Goal: Task Accomplishment & Management: Use online tool/utility

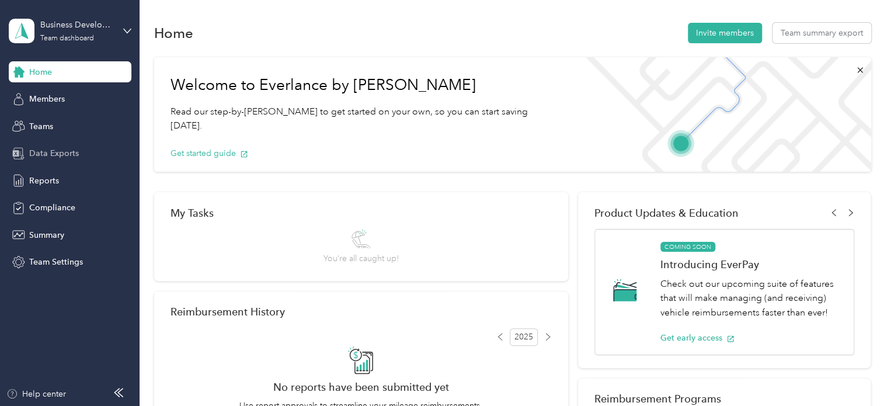
click at [64, 154] on span "Data Exports" at bounding box center [54, 153] width 50 height 12
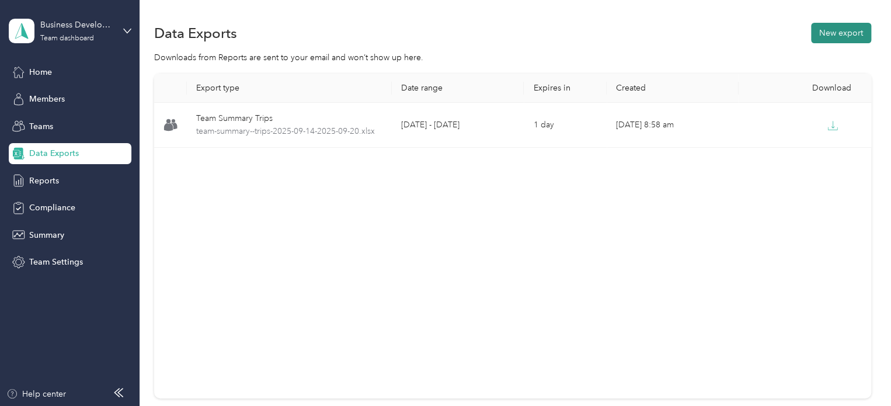
click at [840, 34] on button "New export" at bounding box center [841, 33] width 60 height 20
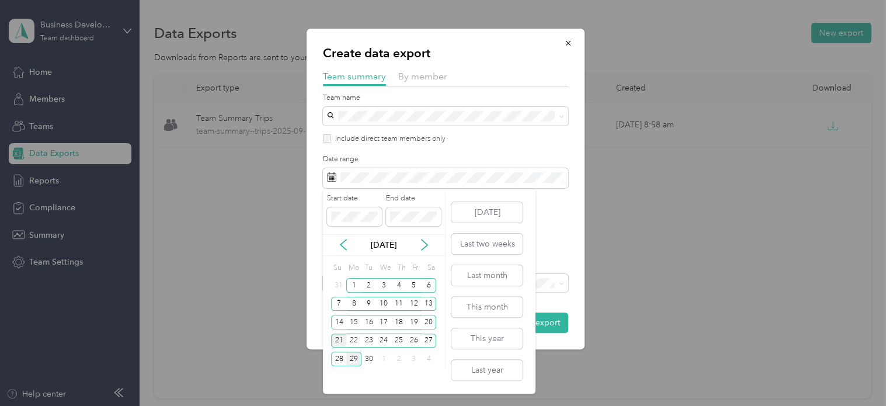
click at [336, 343] on div "21" at bounding box center [338, 340] width 15 height 15
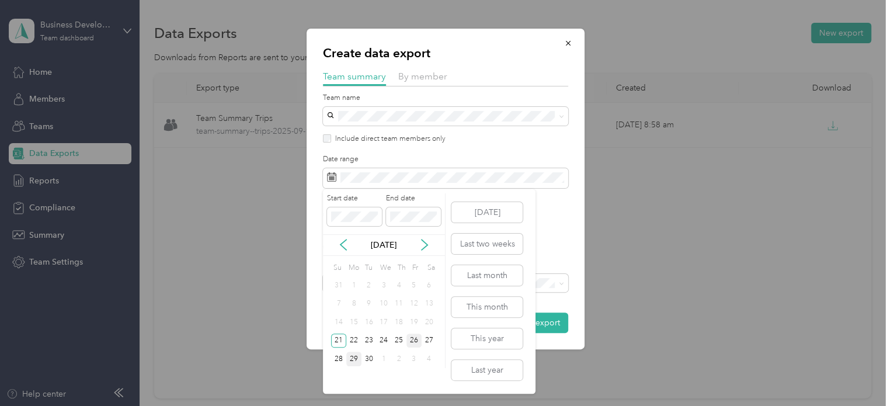
click at [416, 339] on div "26" at bounding box center [413, 340] width 15 height 15
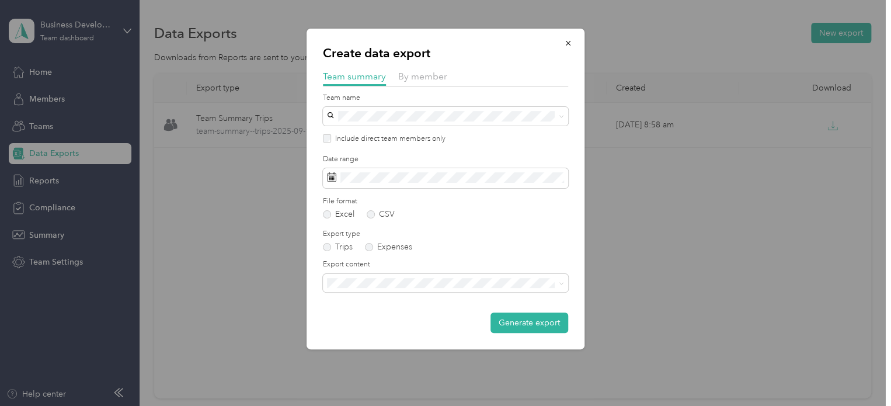
click at [416, 326] on li "Summary and full trips list" at bounding box center [445, 317] width 245 height 20
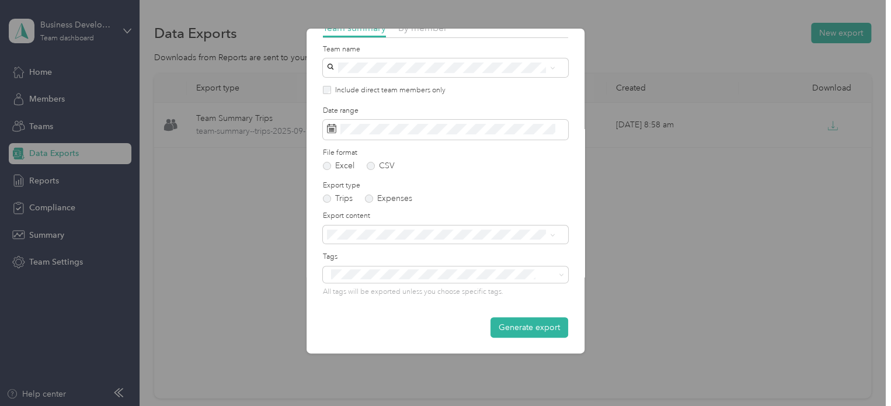
scroll to position [49, 0]
click at [537, 333] on button "Generate export" at bounding box center [529, 326] width 78 height 20
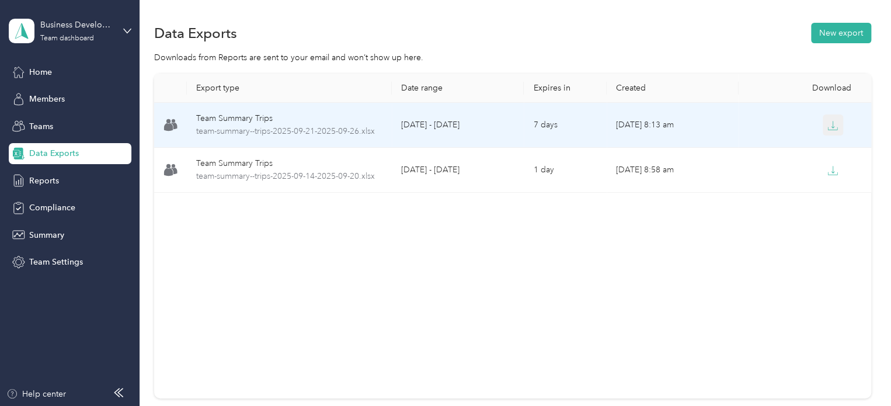
click at [829, 124] on icon "button" at bounding box center [832, 125] width 11 height 11
